Goal: Task Accomplishment & Management: Manage account settings

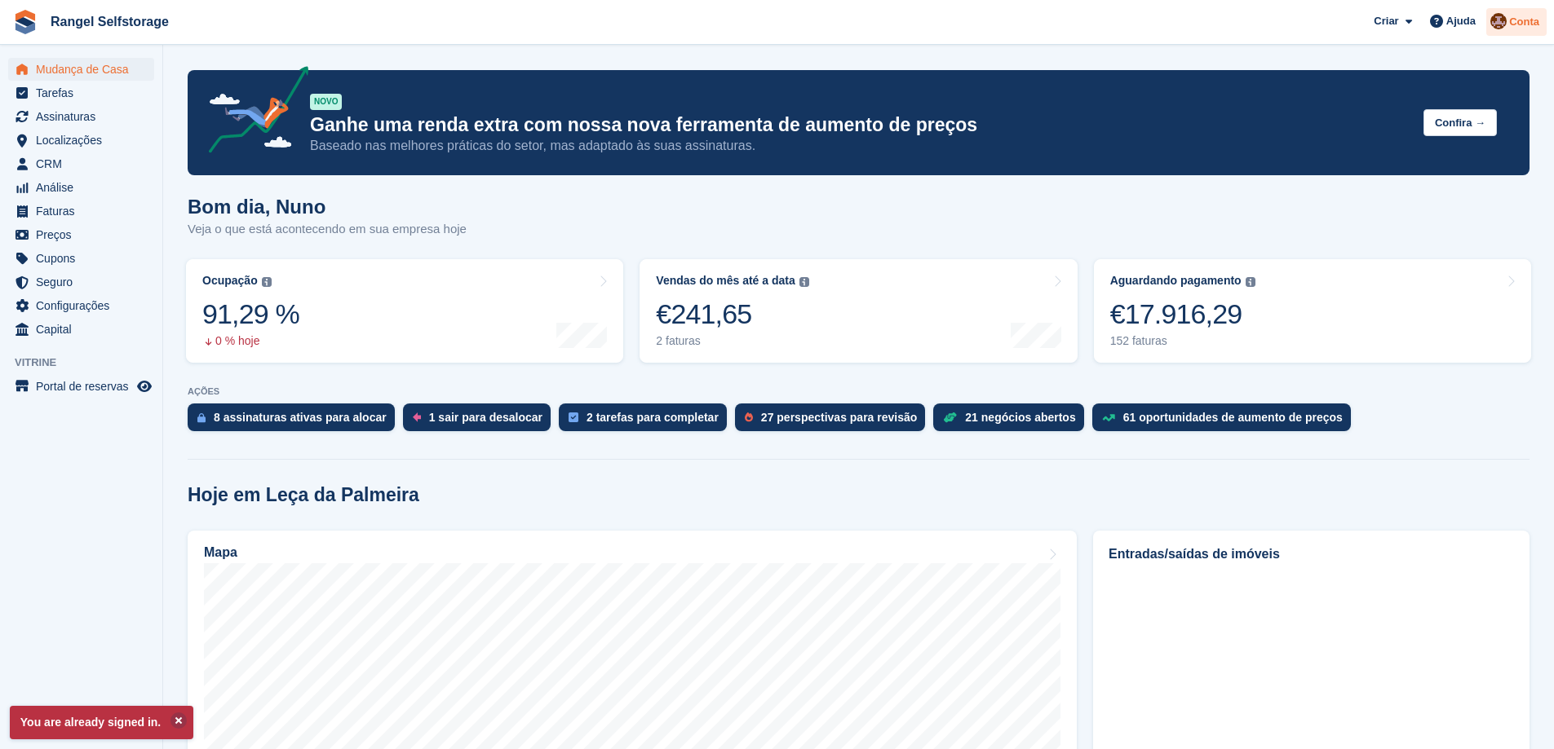
click at [1543, 23] on div "Conta" at bounding box center [1516, 22] width 60 height 29
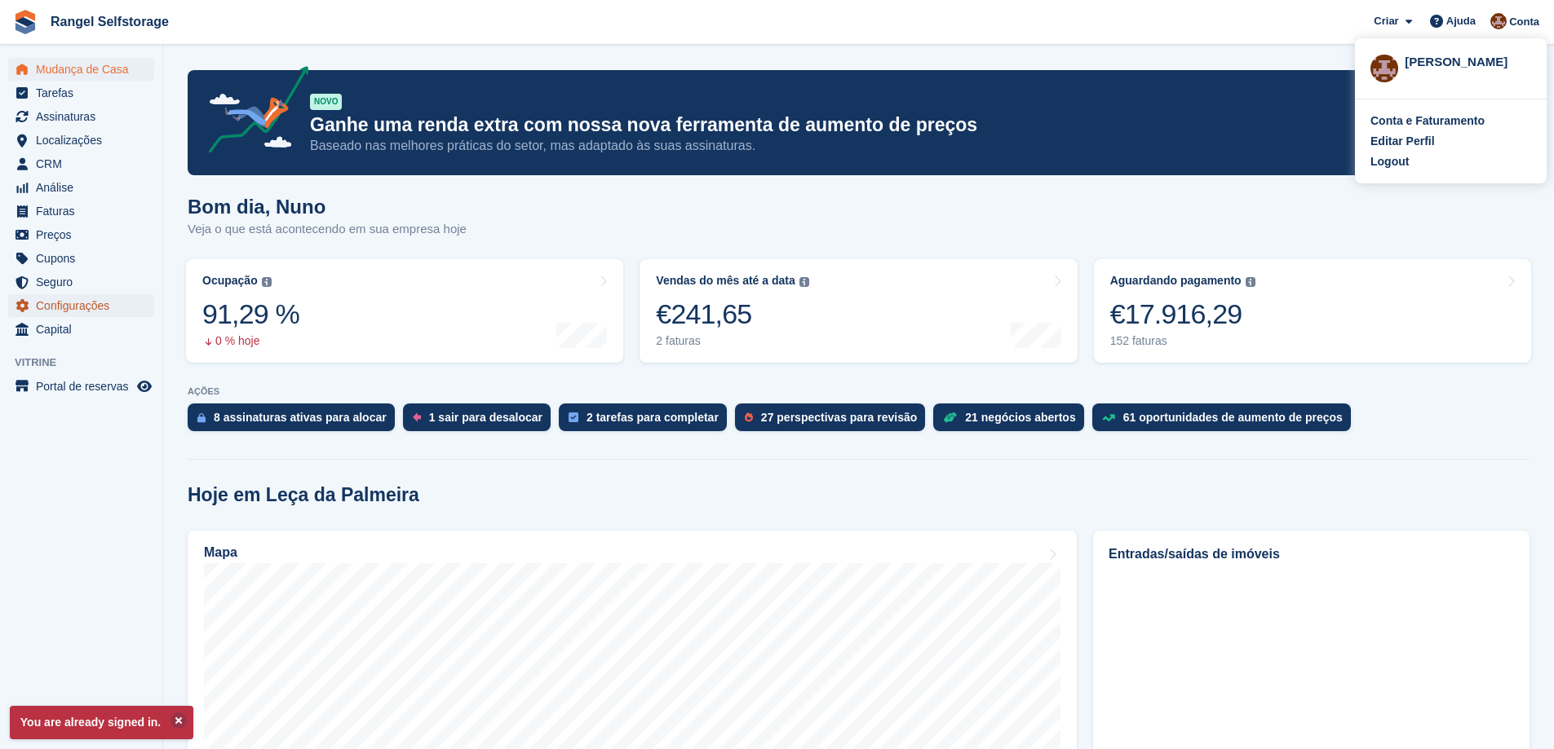
click at [66, 304] on span "Configurações" at bounding box center [85, 305] width 98 height 23
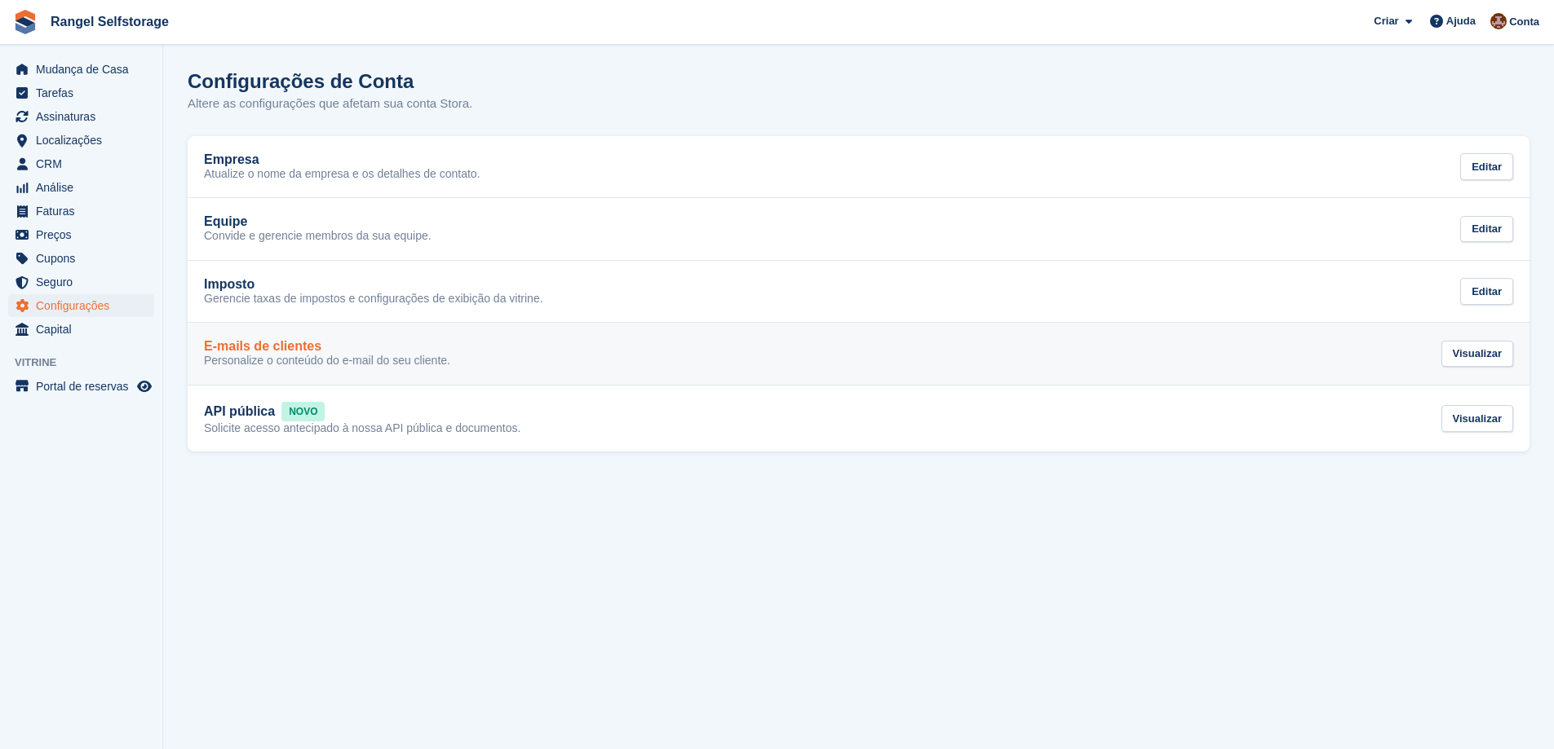
click at [310, 367] on p "Personalize o conteúdo do e-mail do seu cliente." at bounding box center [327, 361] width 246 height 15
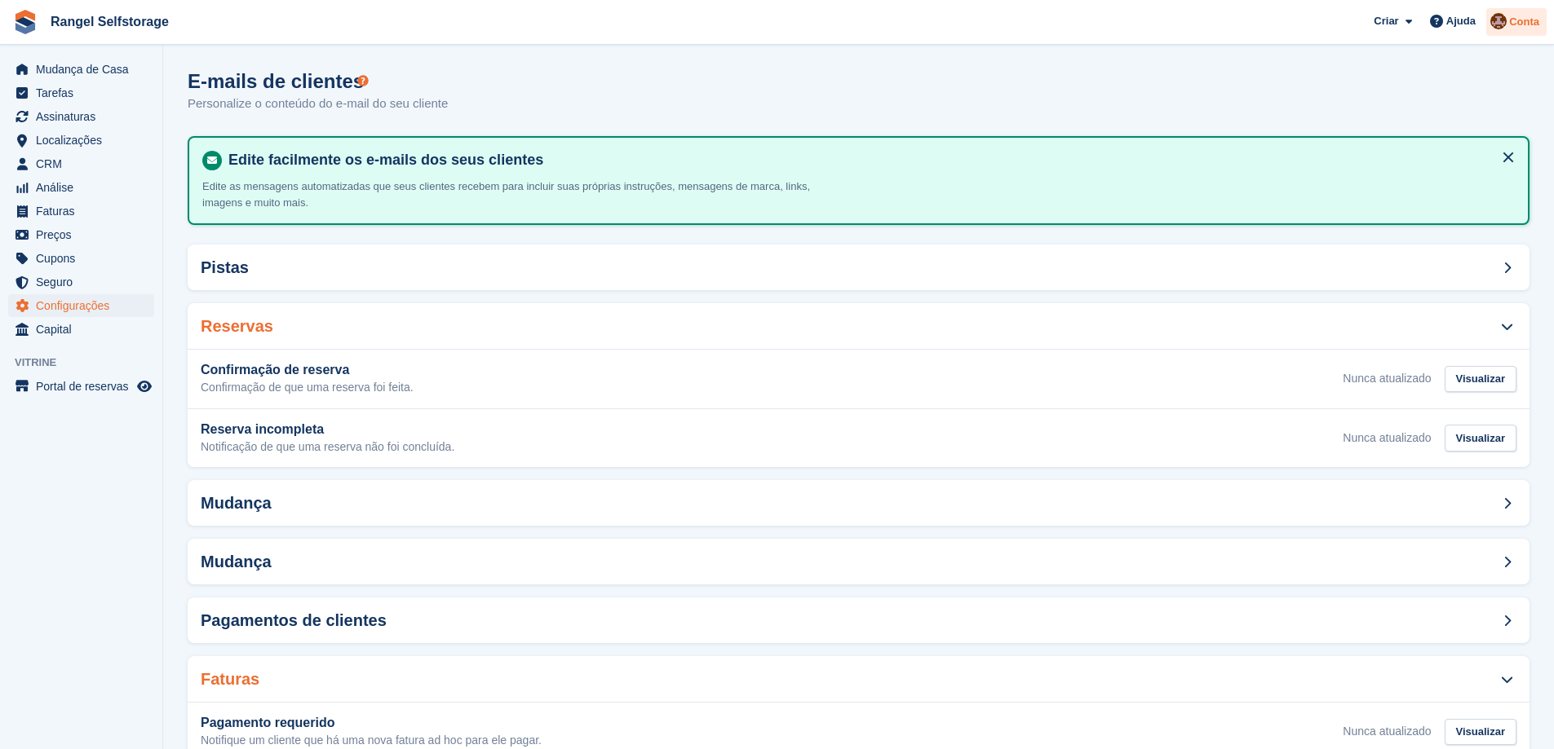
click at [1494, 25] on img at bounding box center [1498, 21] width 16 height 16
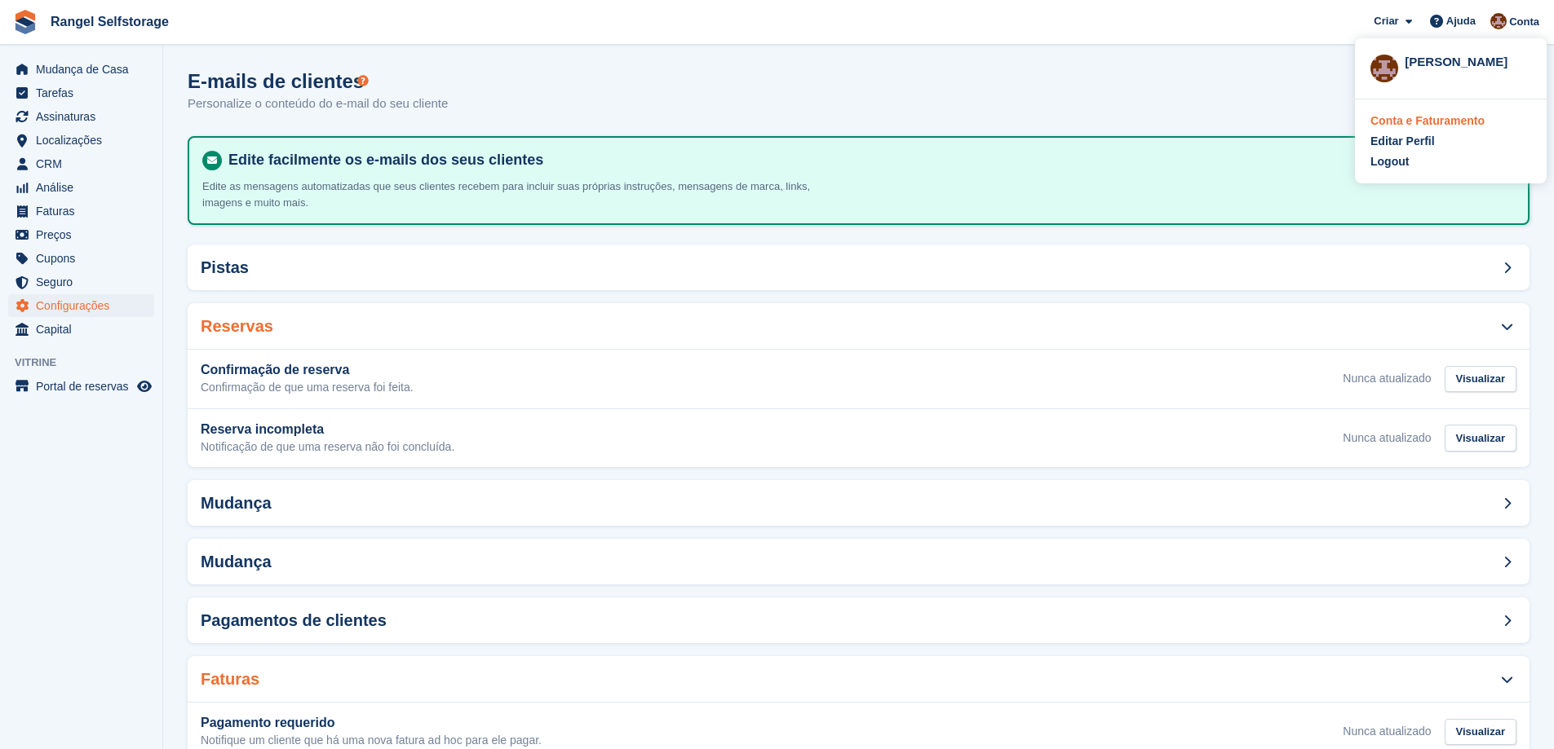
click at [1418, 122] on div "Conta e Faturamento" at bounding box center [1427, 121] width 114 height 17
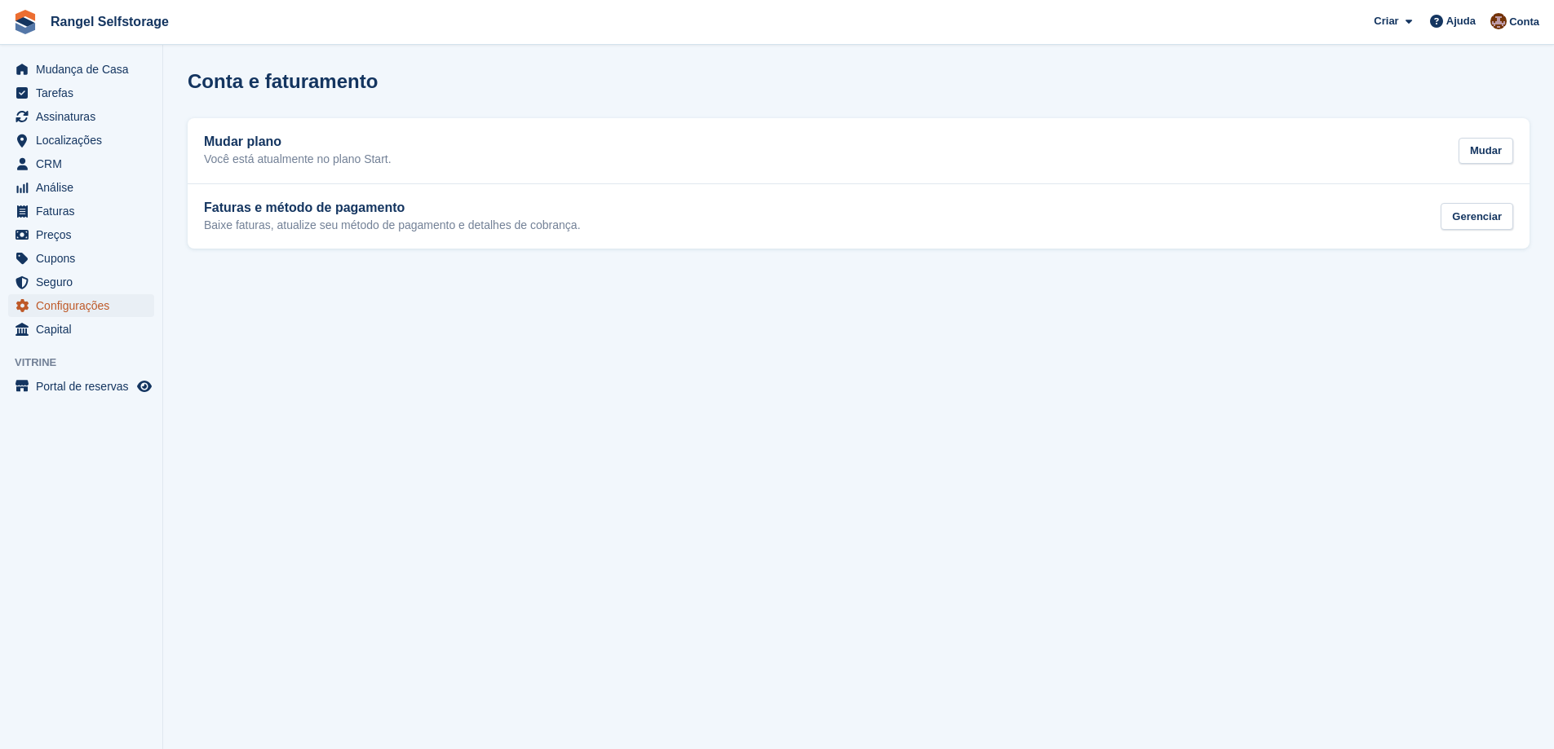
click at [71, 305] on span "Configurações" at bounding box center [85, 305] width 98 height 23
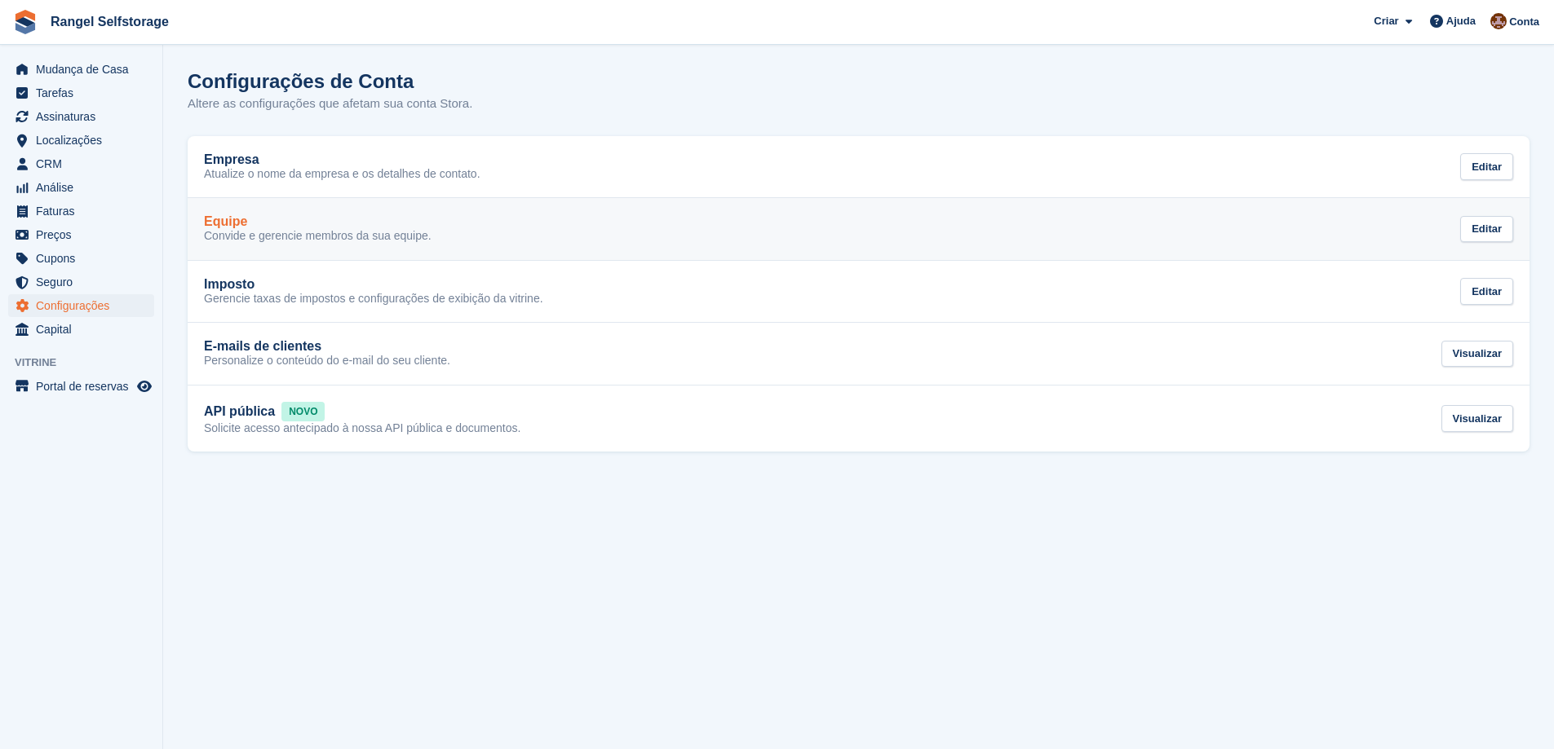
click at [343, 224] on div "Equipe" at bounding box center [318, 221] width 228 height 15
